Goal: Task Accomplishment & Management: Manage account settings

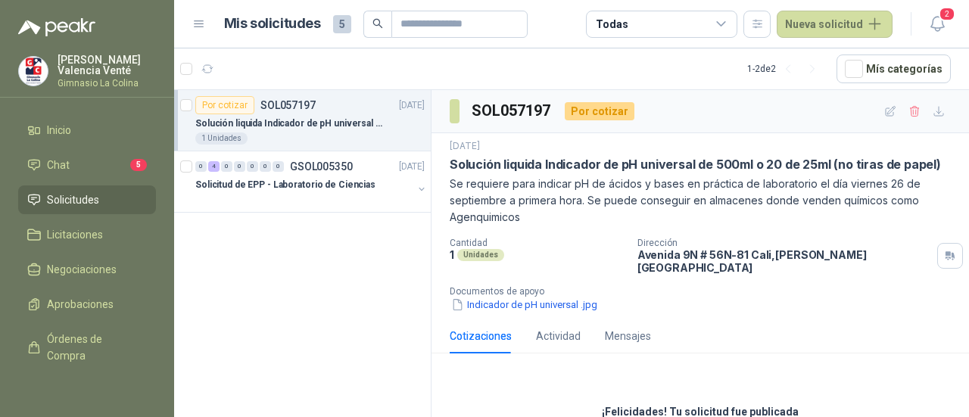
click at [951, 22] on header "Mis solicitudes 5 Todas Nueva solicitud 2" at bounding box center [571, 24] width 795 height 48
click at [943, 22] on icon "button" at bounding box center [937, 23] width 19 height 19
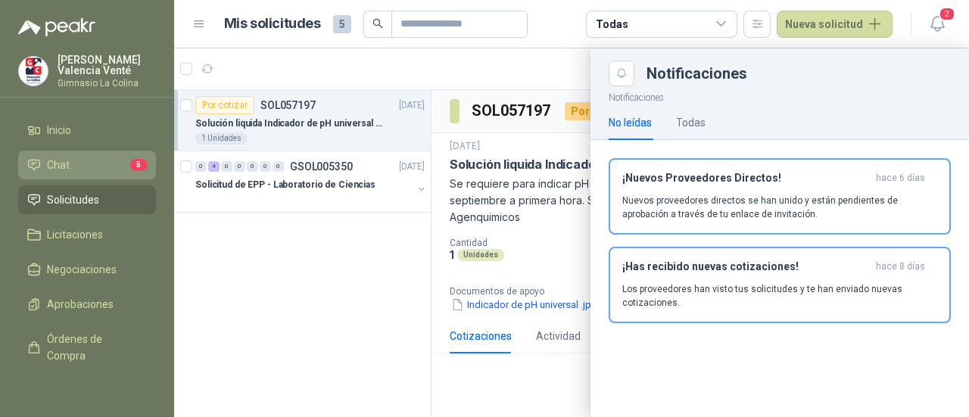
click at [67, 161] on span "Chat" at bounding box center [58, 165] width 23 height 17
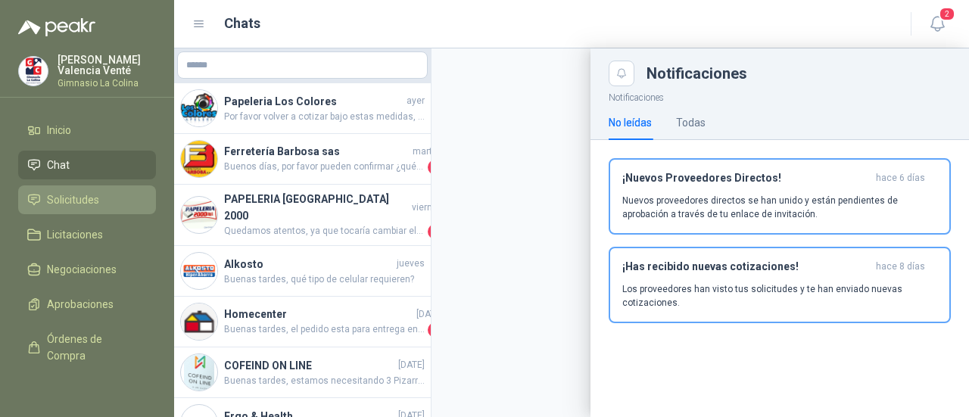
click at [73, 198] on span "Solicitudes" at bounding box center [73, 200] width 52 height 17
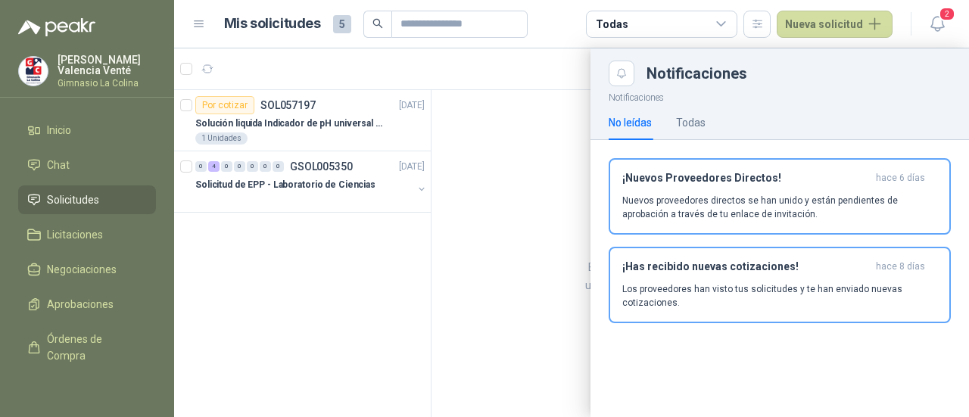
click at [289, 131] on div at bounding box center [571, 232] width 795 height 369
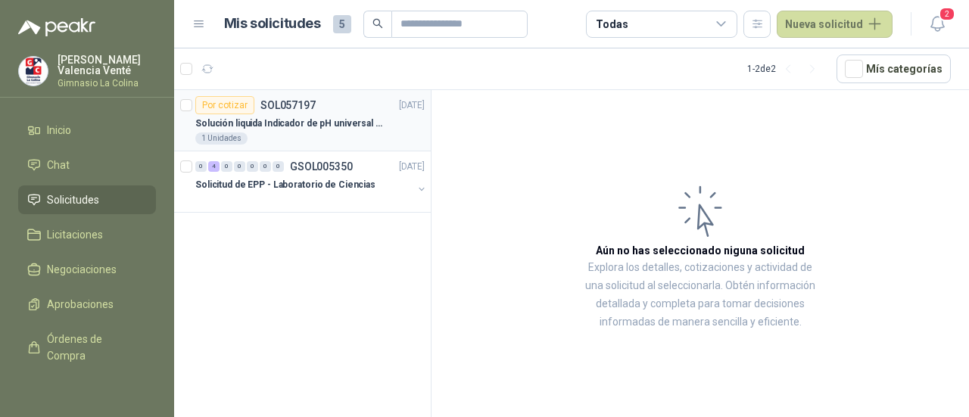
click at [345, 99] on div "Por cotizar SOL057197 [DATE]" at bounding box center [309, 105] width 229 height 18
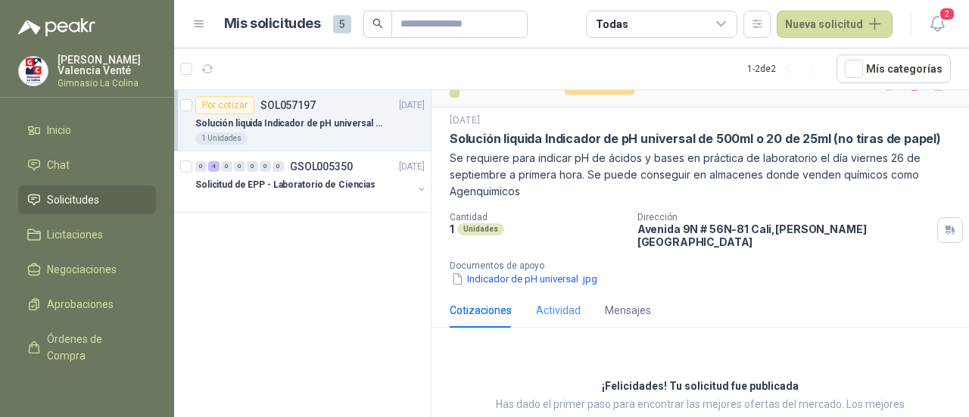
scroll to position [5, 0]
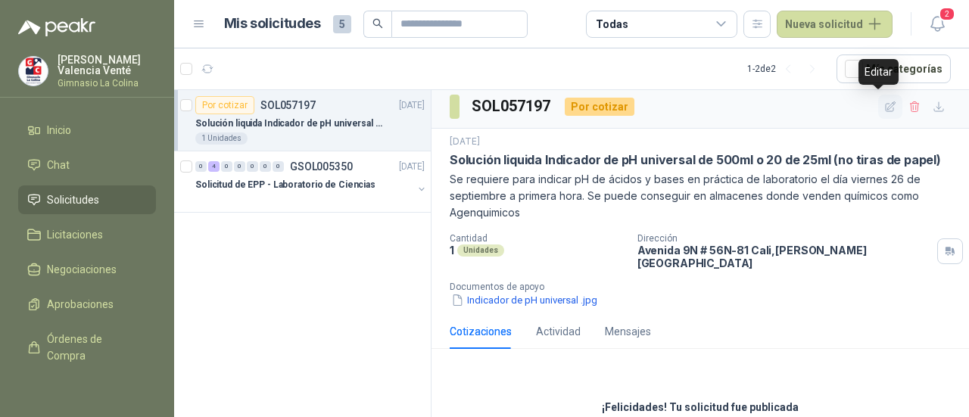
click at [884, 101] on icon "button" at bounding box center [890, 107] width 13 height 13
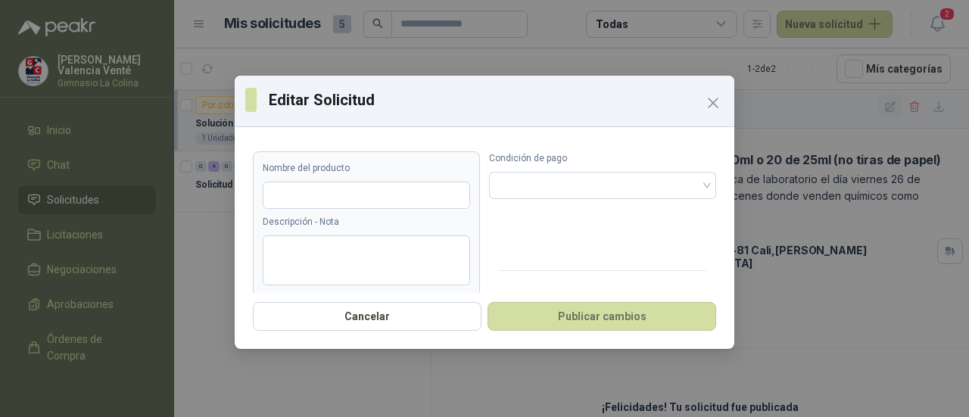
type input "**********"
type textarea "**********"
type input "*"
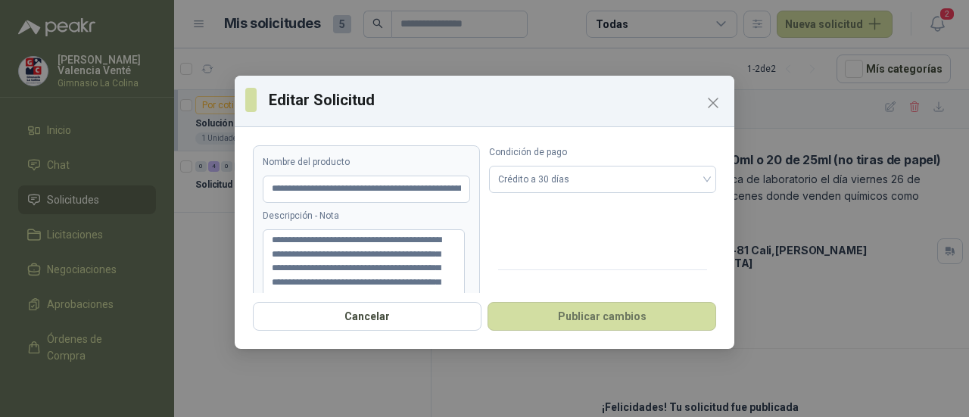
scroll to position [0, 0]
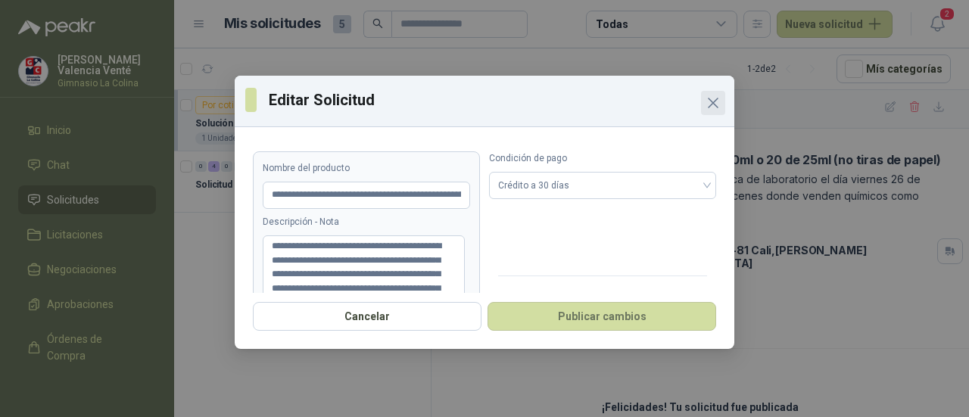
click at [709, 105] on icon "Close" at bounding box center [713, 103] width 18 height 18
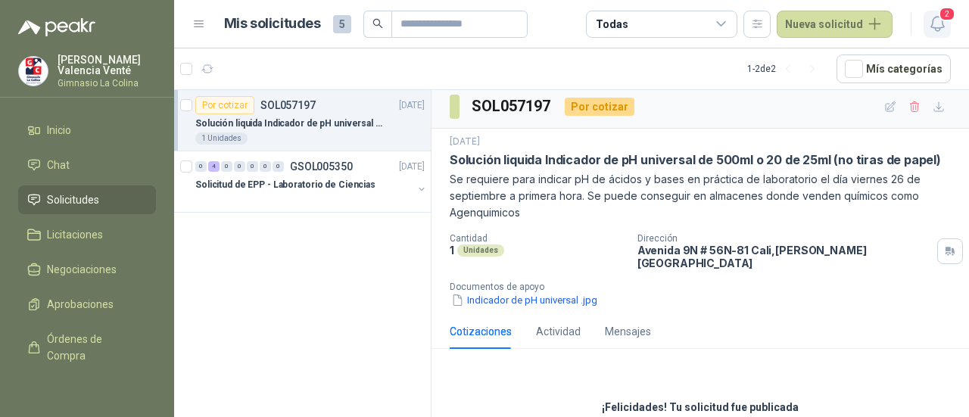
click at [942, 17] on span "2" at bounding box center [947, 14] width 17 height 14
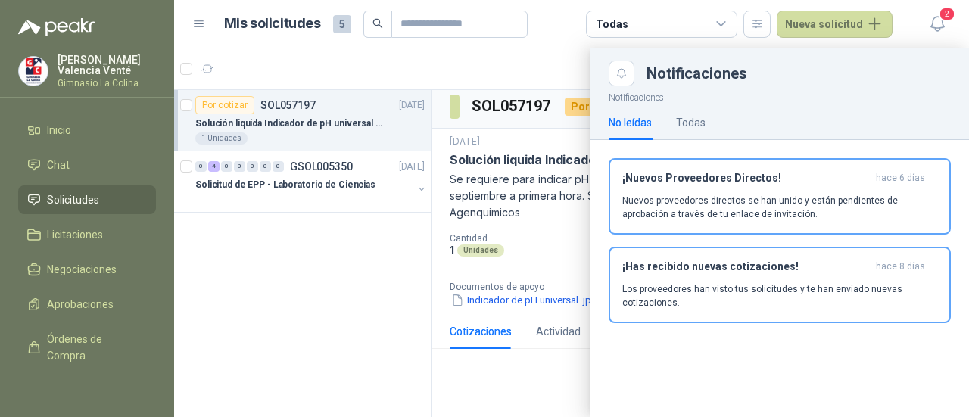
click at [486, 339] on div at bounding box center [571, 232] width 795 height 369
